Goal: Transaction & Acquisition: Book appointment/travel/reservation

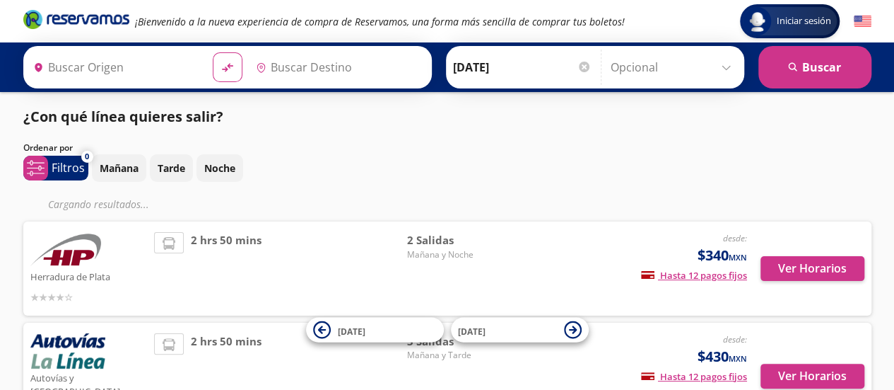
type input "Maravatío, [GEOGRAPHIC_DATA]"
type input "[GEOGRAPHIC_DATA], [GEOGRAPHIC_DATA]"
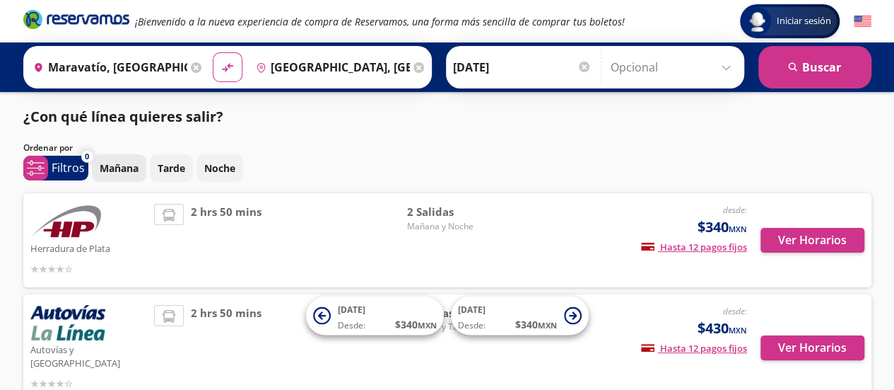
click at [124, 168] on p "Mañana" at bounding box center [119, 167] width 39 height 15
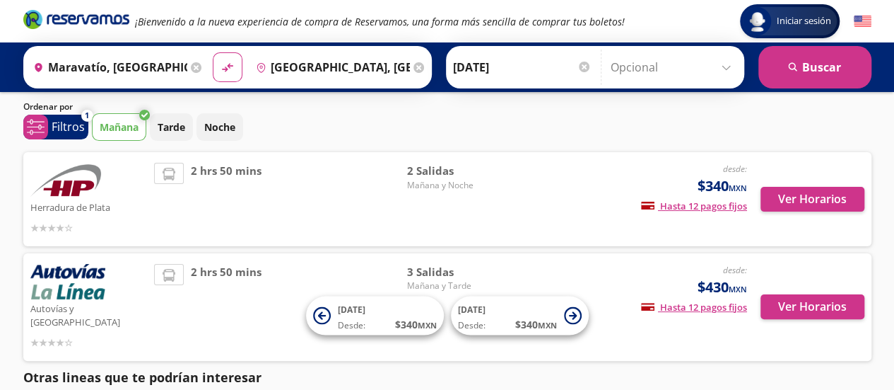
scroll to position [71, 0]
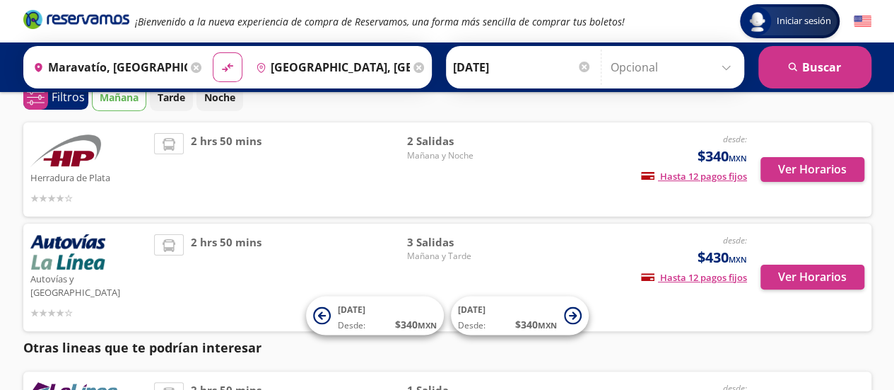
click at [420, 150] on span "Mañana y Noche" at bounding box center [455, 155] width 99 height 13
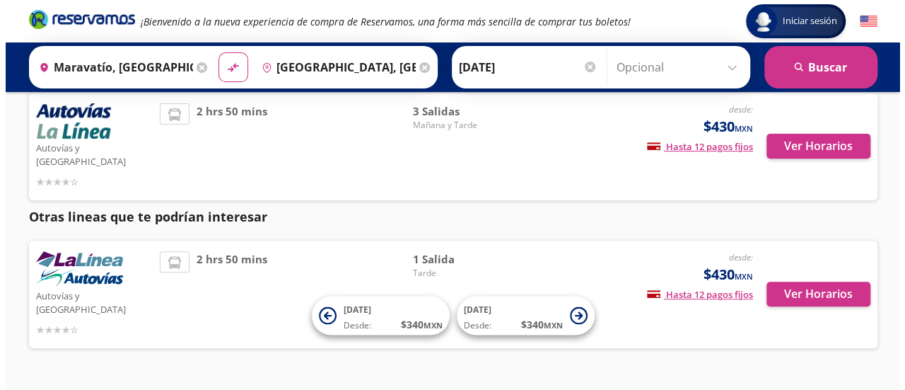
scroll to position [0, 0]
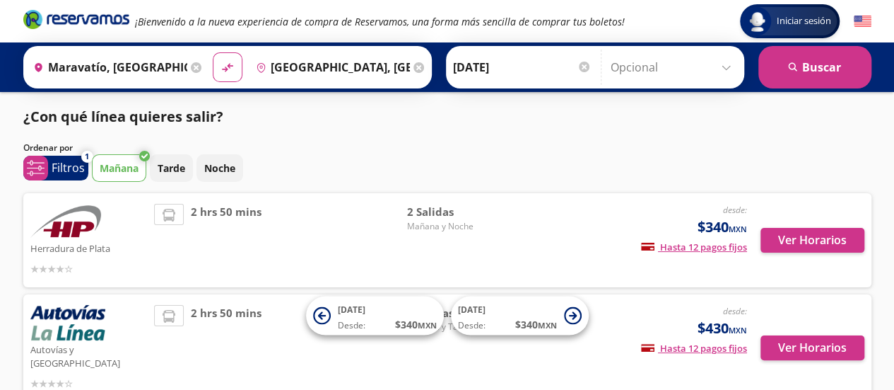
click at [62, 224] on img at bounding box center [65, 221] width 71 height 35
click at [786, 239] on button "Ver Horarios" at bounding box center [813, 240] width 104 height 25
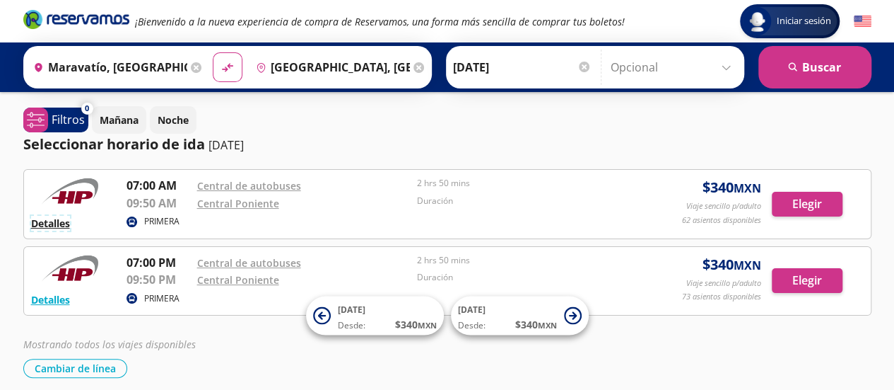
click at [45, 222] on button "Detalles" at bounding box center [50, 223] width 39 height 15
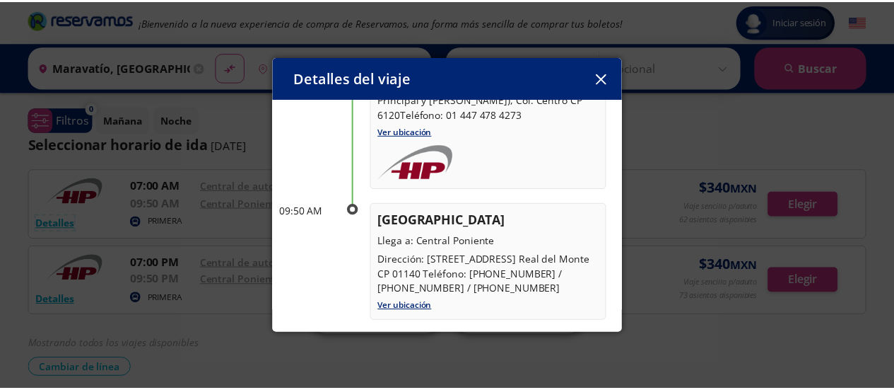
scroll to position [168, 0]
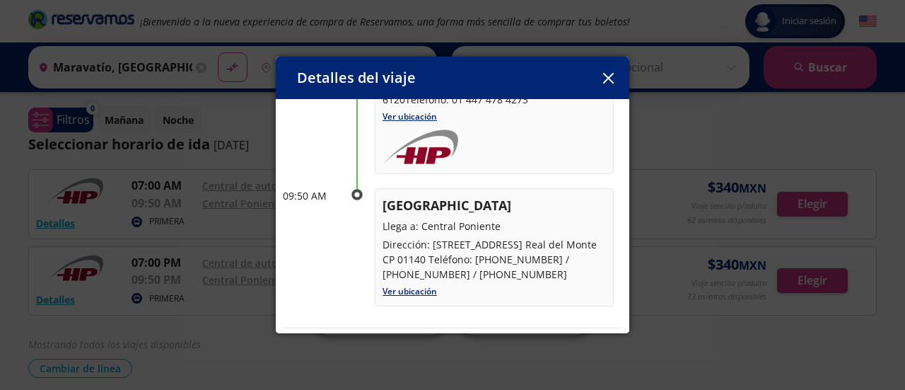
click at [607, 78] on icon "button" at bounding box center [607, 78] width 11 height 11
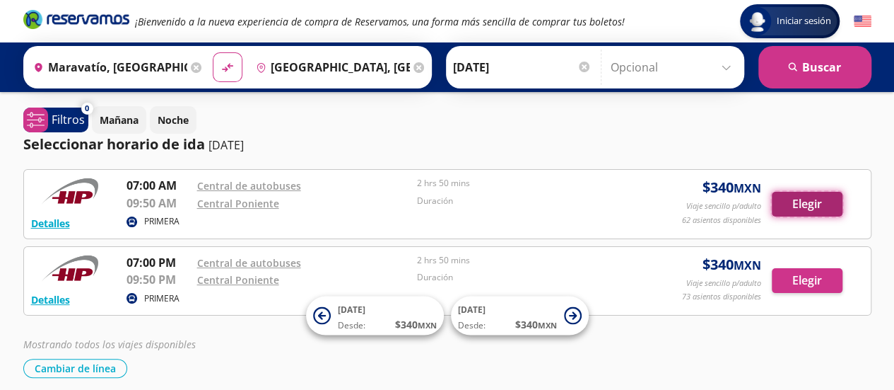
click at [804, 210] on button "Elegir" at bounding box center [807, 204] width 71 height 25
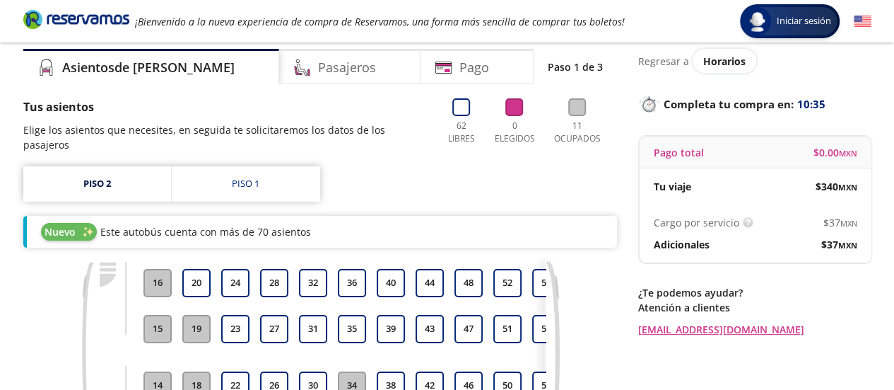
scroll to position [71, 0]
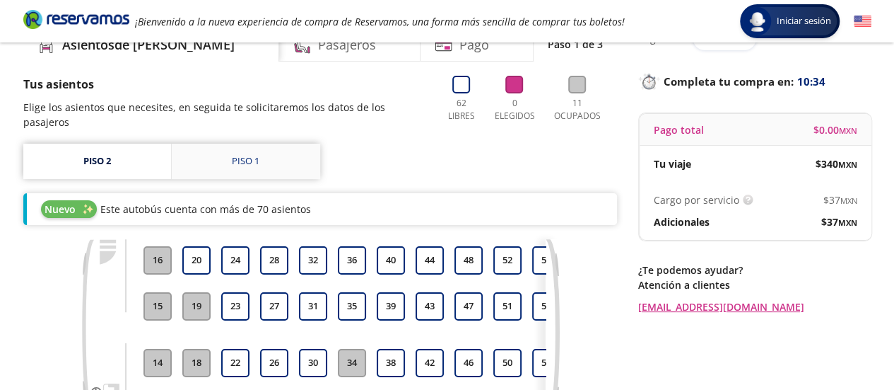
click at [305, 146] on link "Piso 1" at bounding box center [246, 161] width 148 height 35
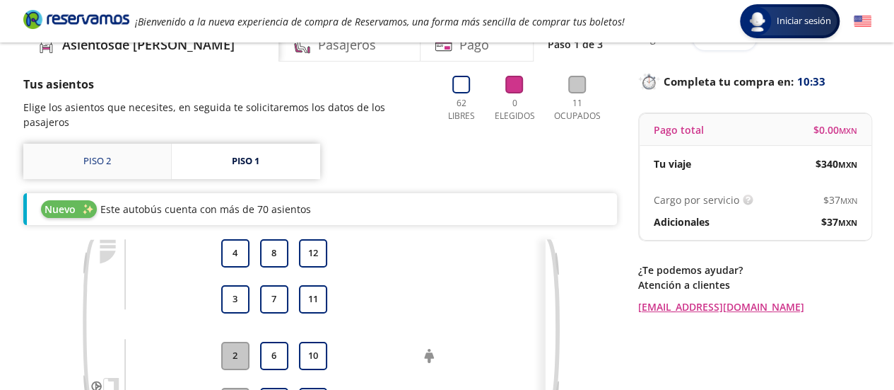
click at [122, 152] on link "Piso 2" at bounding box center [97, 161] width 148 height 35
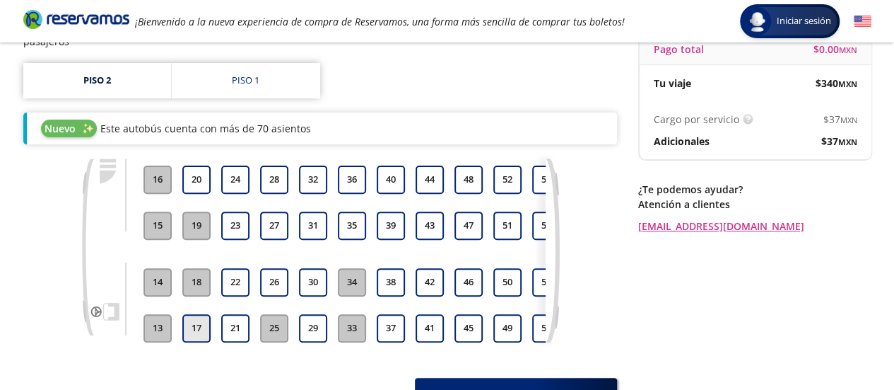
scroll to position [121, 0]
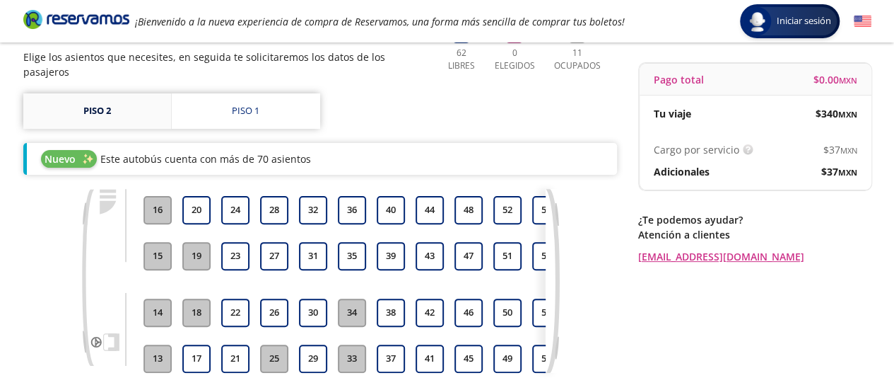
click at [99, 93] on link "Piso 2" at bounding box center [97, 110] width 148 height 35
click at [236, 107] on link "Piso 1" at bounding box center [246, 110] width 148 height 35
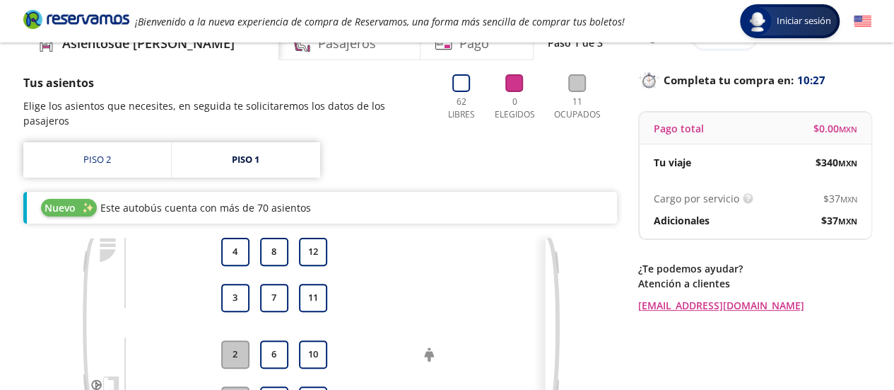
scroll to position [50, 0]
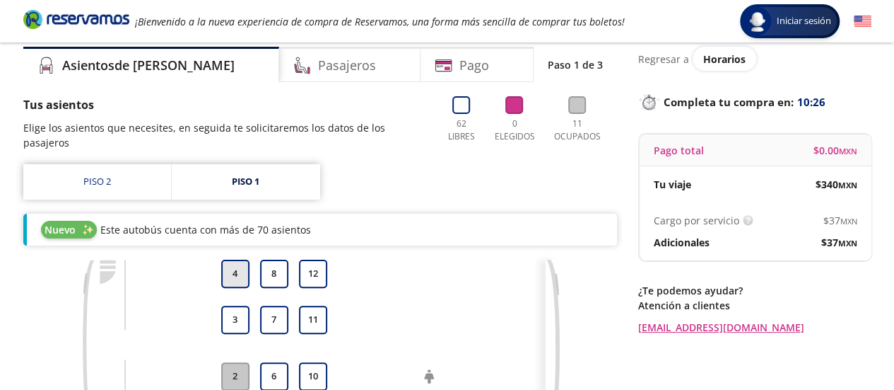
click at [230, 259] on button "4" at bounding box center [235, 273] width 28 height 28
click at [235, 305] on button "3" at bounding box center [235, 319] width 28 height 28
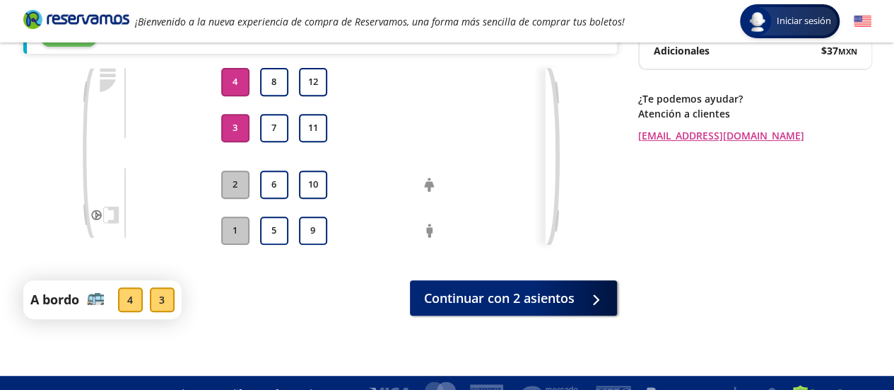
scroll to position [259, 0]
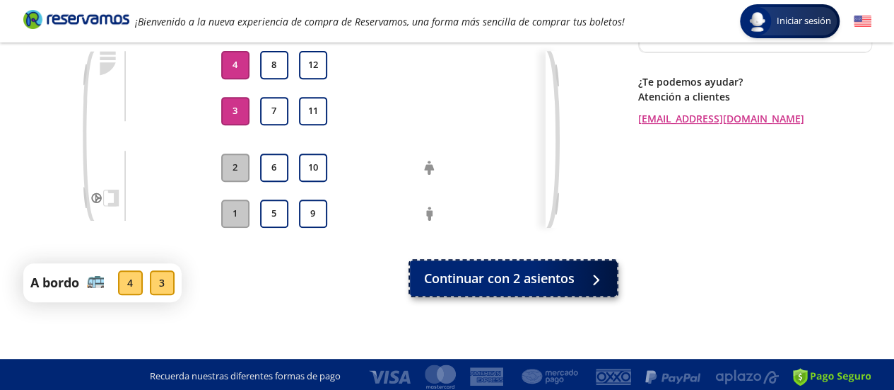
click at [515, 274] on span "Continuar con 2 asientos" at bounding box center [499, 278] width 151 height 19
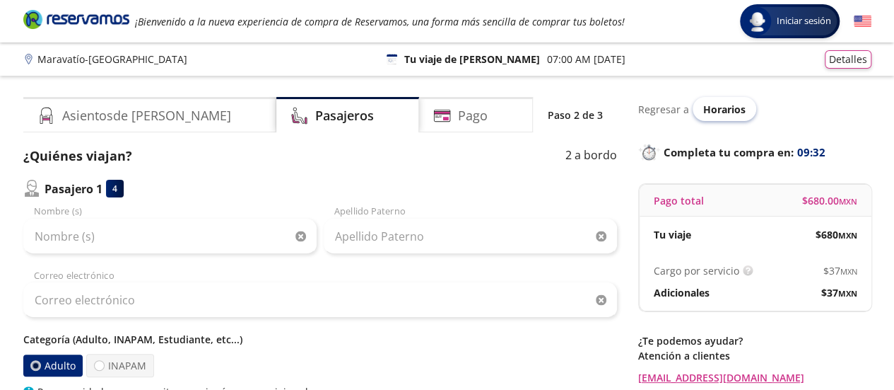
click at [703, 103] on span "Horarios" at bounding box center [724, 109] width 42 height 13
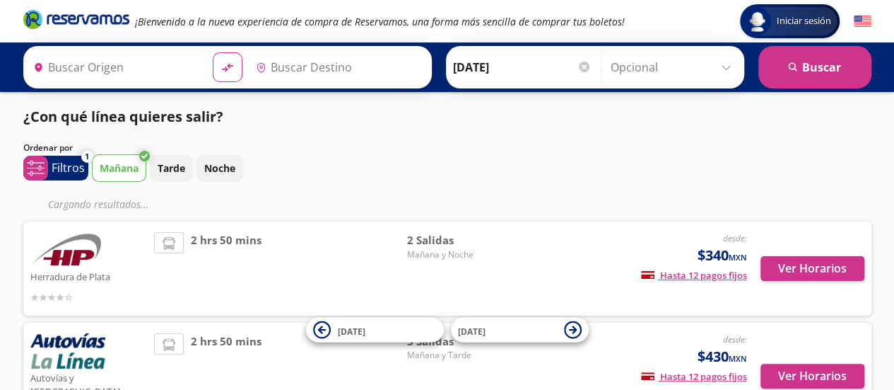
type input "Maravatío, [GEOGRAPHIC_DATA]"
type input "[GEOGRAPHIC_DATA], [GEOGRAPHIC_DATA]"
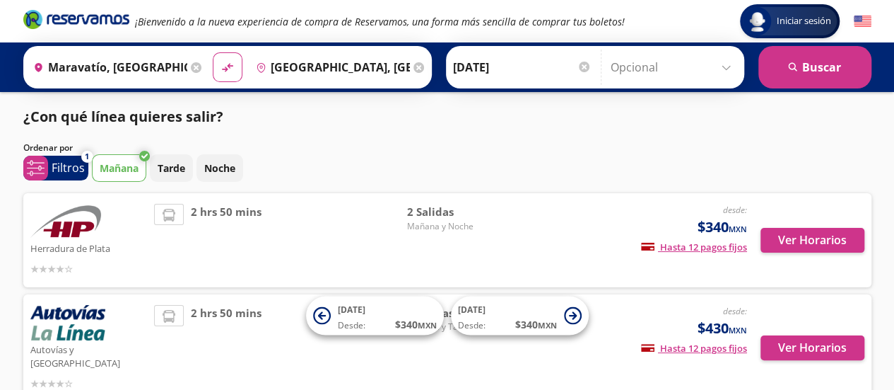
click at [207, 211] on span "2 hrs 50 mins" at bounding box center [226, 240] width 71 height 73
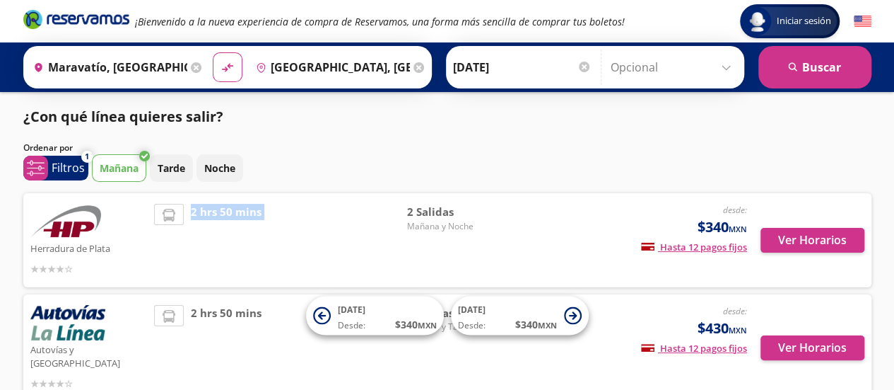
click at [207, 211] on span "2 hrs 50 mins" at bounding box center [226, 240] width 71 height 73
click at [836, 247] on button "Ver Horarios" at bounding box center [813, 240] width 104 height 25
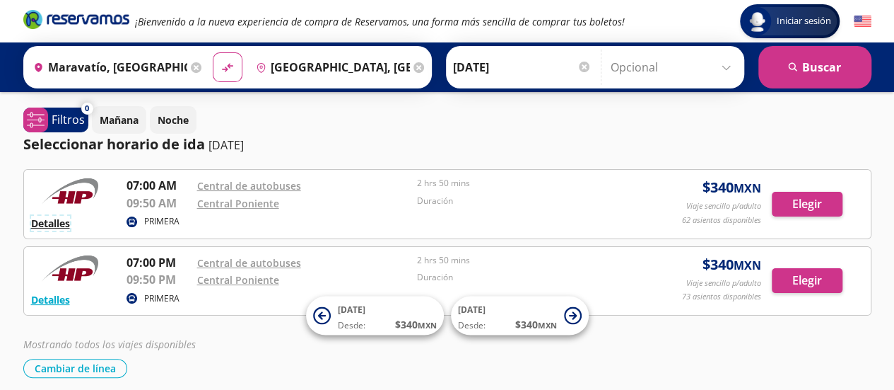
click at [45, 216] on button "Detalles" at bounding box center [50, 223] width 39 height 15
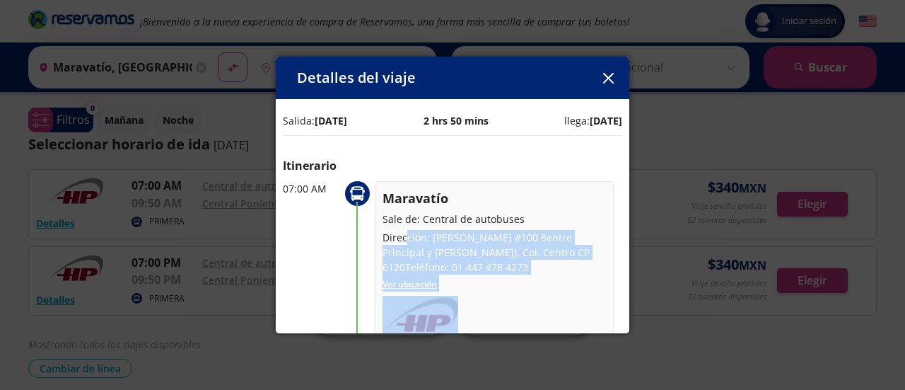
drag, startPoint x: 404, startPoint y: 234, endPoint x: 635, endPoint y: 324, distance: 248.0
click at [635, 324] on div "Detalles del viaje Salida: [DATE] 2 hrs 50 mins llega: [DATE] Itinerario 07:00 …" at bounding box center [452, 195] width 905 height 390
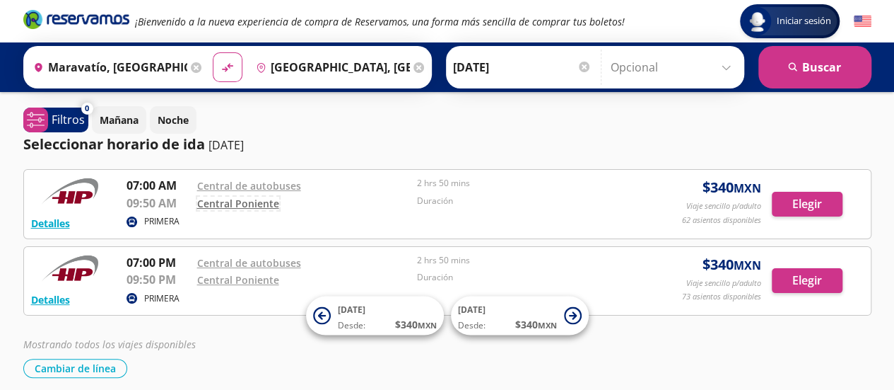
click at [252, 203] on link "Central Poniente" at bounding box center [238, 203] width 82 height 13
click at [165, 223] on p "PRIMERA" at bounding box center [161, 221] width 35 height 13
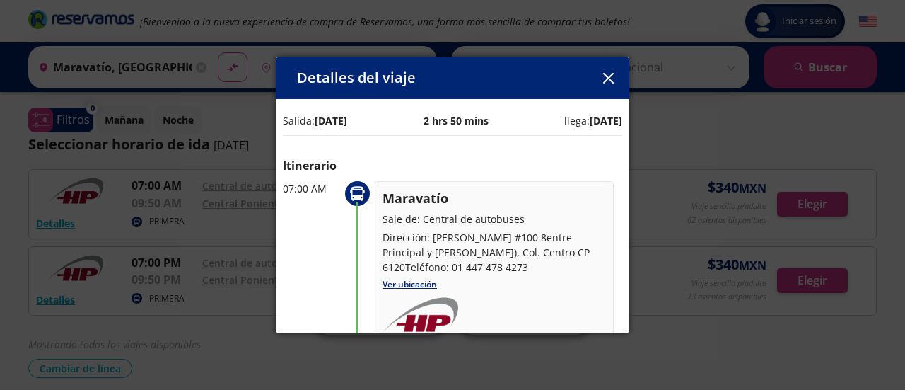
click at [469, 119] on p "2 hrs 50 mins" at bounding box center [455, 120] width 65 height 15
click at [590, 115] on b "[DATE]" at bounding box center [606, 120] width 33 height 13
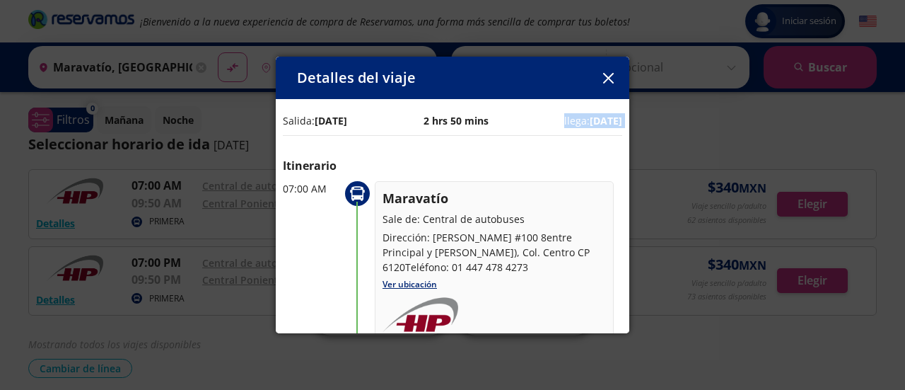
click at [590, 115] on b "[DATE]" at bounding box center [606, 120] width 33 height 13
click at [309, 121] on p "Salida: [DATE]" at bounding box center [315, 120] width 64 height 15
click at [308, 182] on p "07:00 AM" at bounding box center [311, 188] width 57 height 15
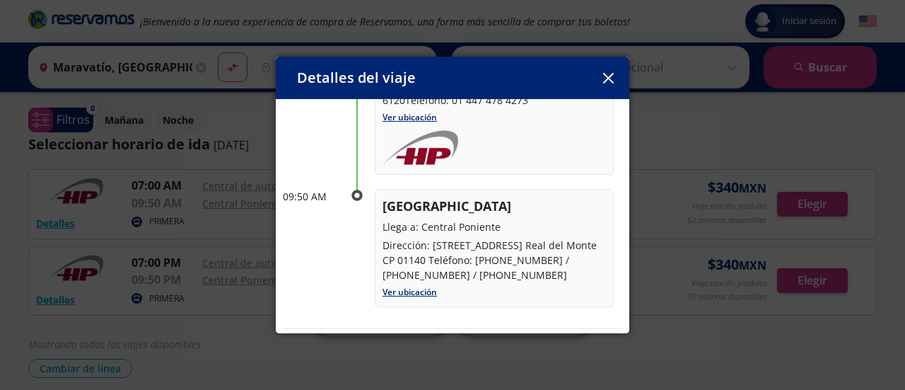
scroll to position [168, 0]
click at [319, 192] on p "09:50 AM" at bounding box center [311, 195] width 57 height 15
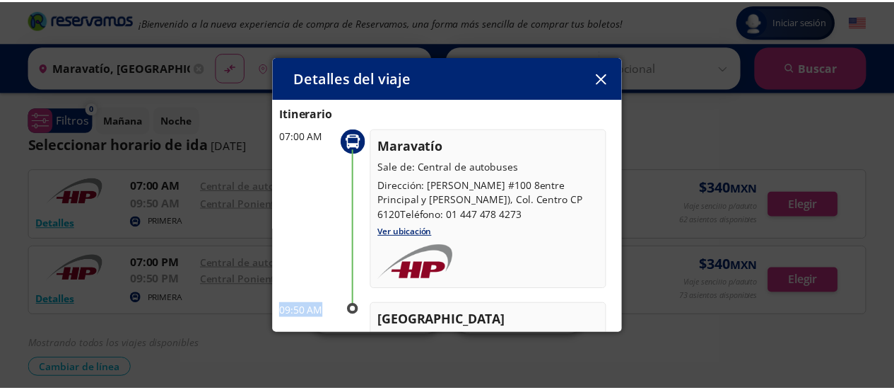
scroll to position [0, 0]
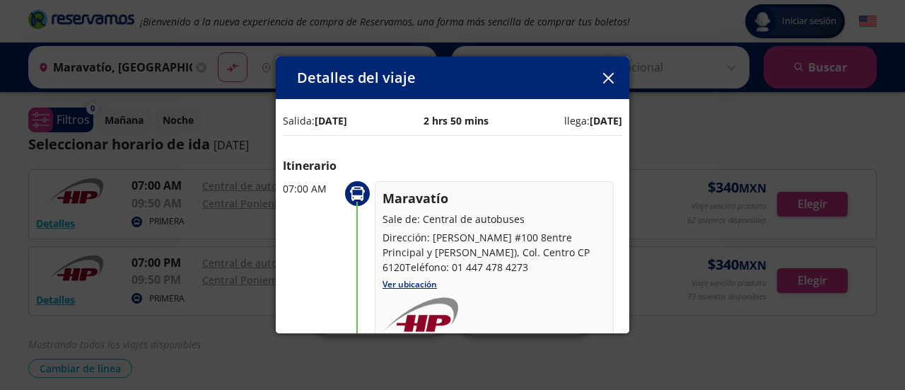
click at [614, 69] on button "button" at bounding box center [607, 77] width 21 height 21
